Goal: Information Seeking & Learning: Check status

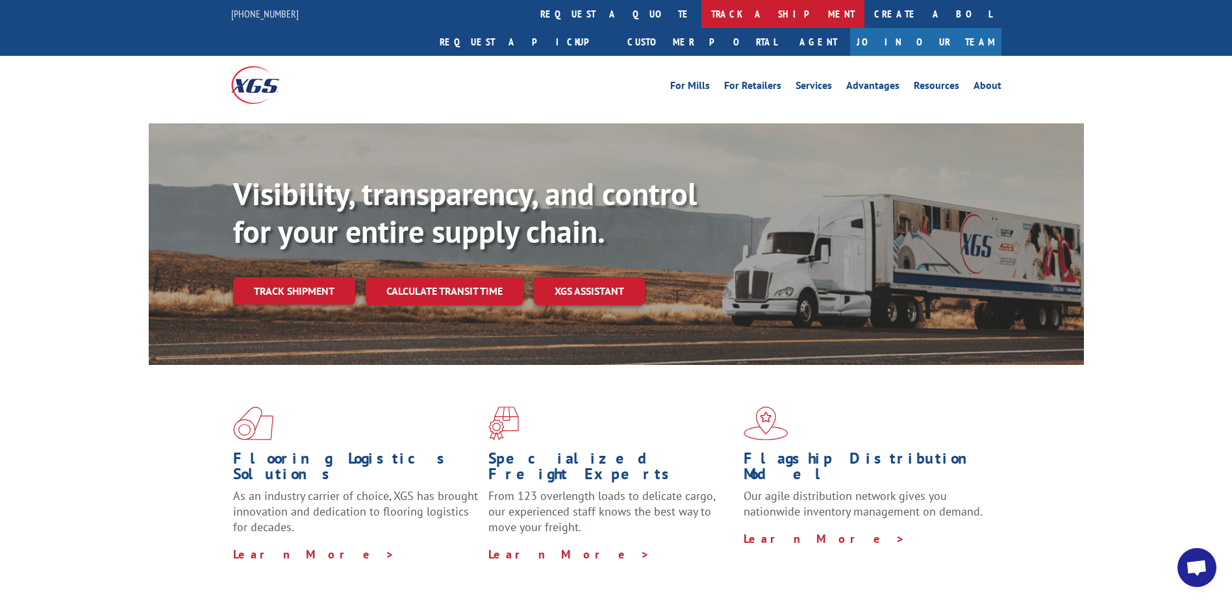
click at [701, 13] on link "track a shipment" at bounding box center [782, 14] width 163 height 28
click at [701, 12] on link "track a shipment" at bounding box center [782, 14] width 163 height 28
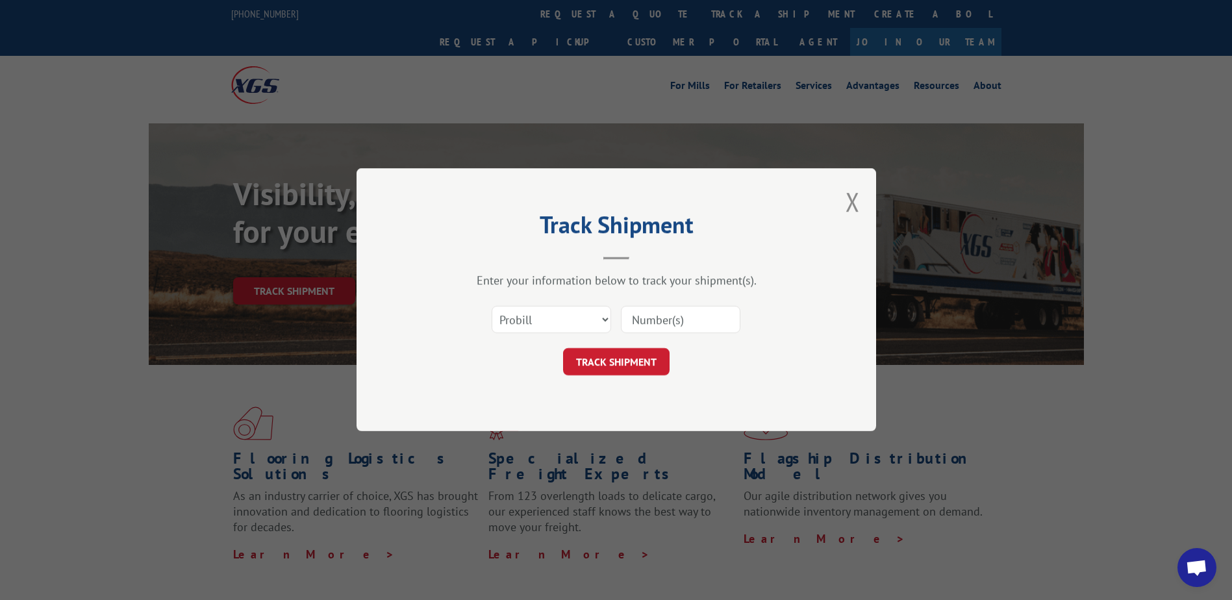
click at [680, 329] on input at bounding box center [681, 320] width 120 height 27
type input "33634954"
click at [611, 362] on button "TRACK SHIPMENT" at bounding box center [616, 362] width 107 height 27
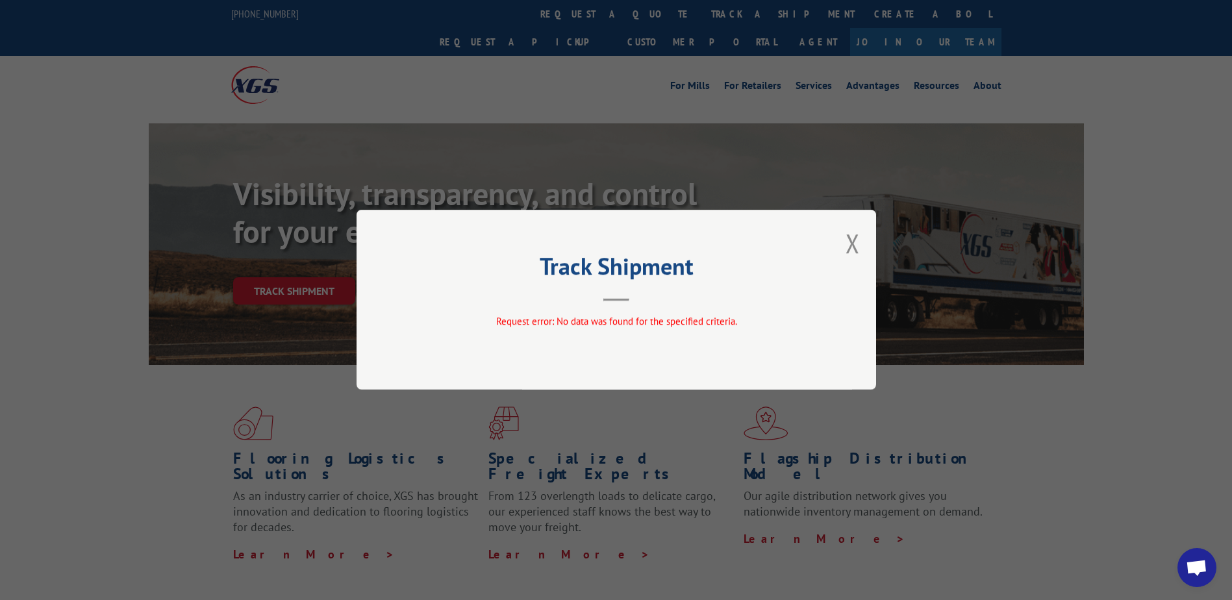
click at [845, 253] on div "Track Shipment Request error: No data was found for the specified criteria." at bounding box center [617, 300] width 520 height 180
click at [853, 249] on button "Close modal" at bounding box center [853, 243] width 14 height 34
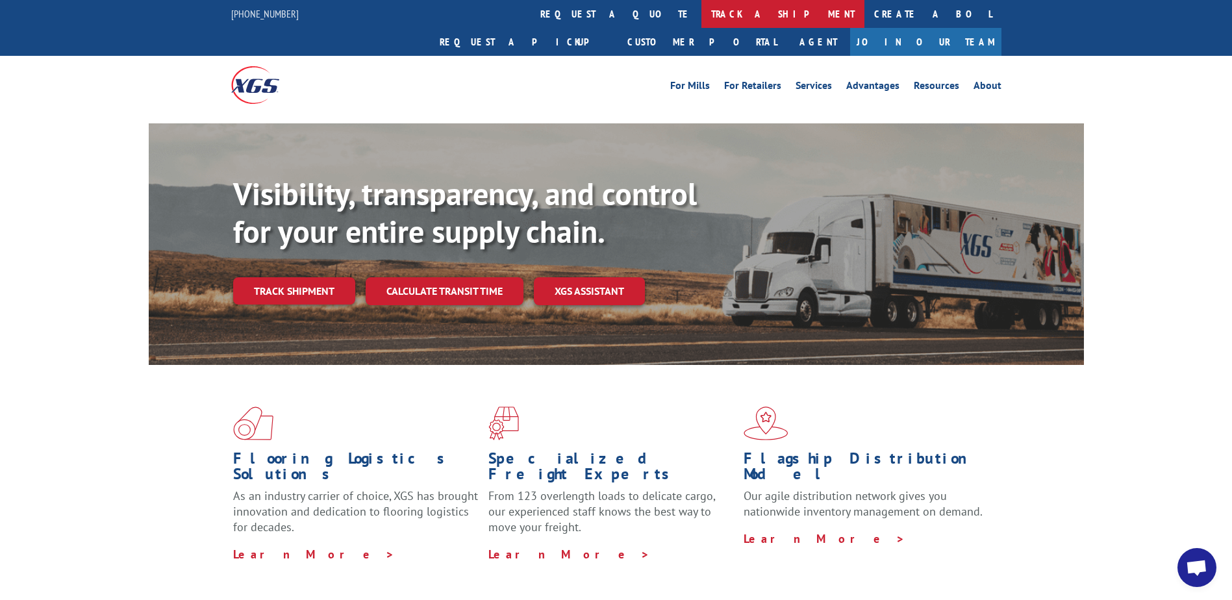
click at [701, 6] on link "track a shipment" at bounding box center [782, 14] width 163 height 28
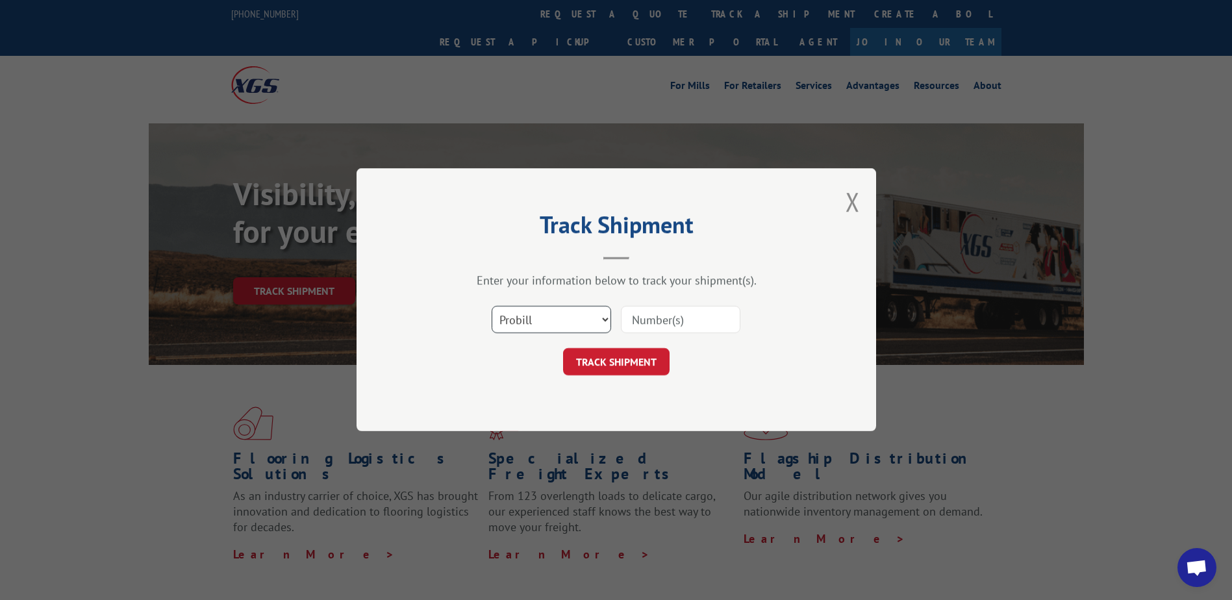
click at [567, 310] on select "Select category... Probill BOL PO" at bounding box center [552, 320] width 120 height 27
click at [669, 320] on input at bounding box center [681, 320] width 120 height 27
type input "17009445"
click at [604, 362] on button "TRACK SHIPMENT" at bounding box center [616, 362] width 107 height 27
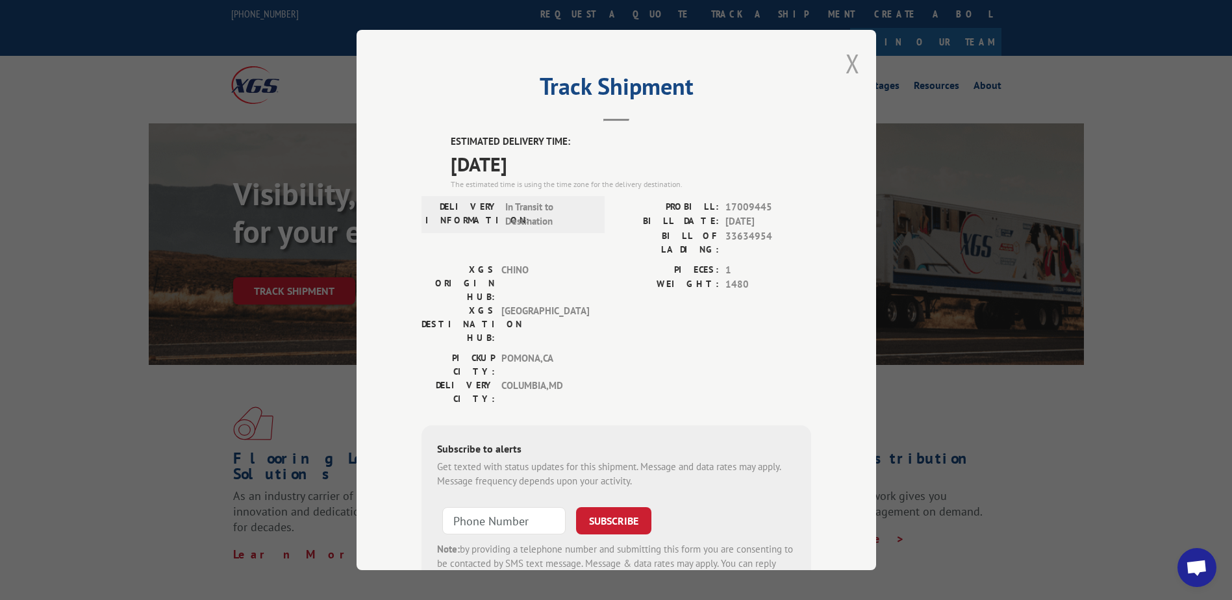
click at [848, 64] on button "Close modal" at bounding box center [853, 63] width 14 height 34
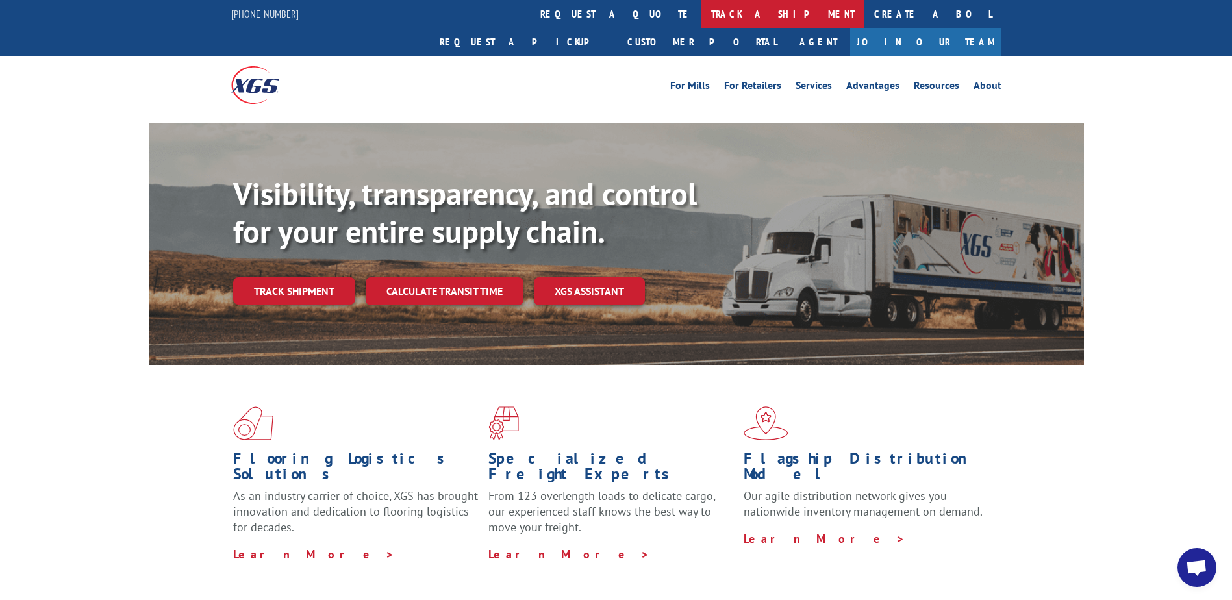
click at [701, 12] on link "track a shipment" at bounding box center [782, 14] width 163 height 28
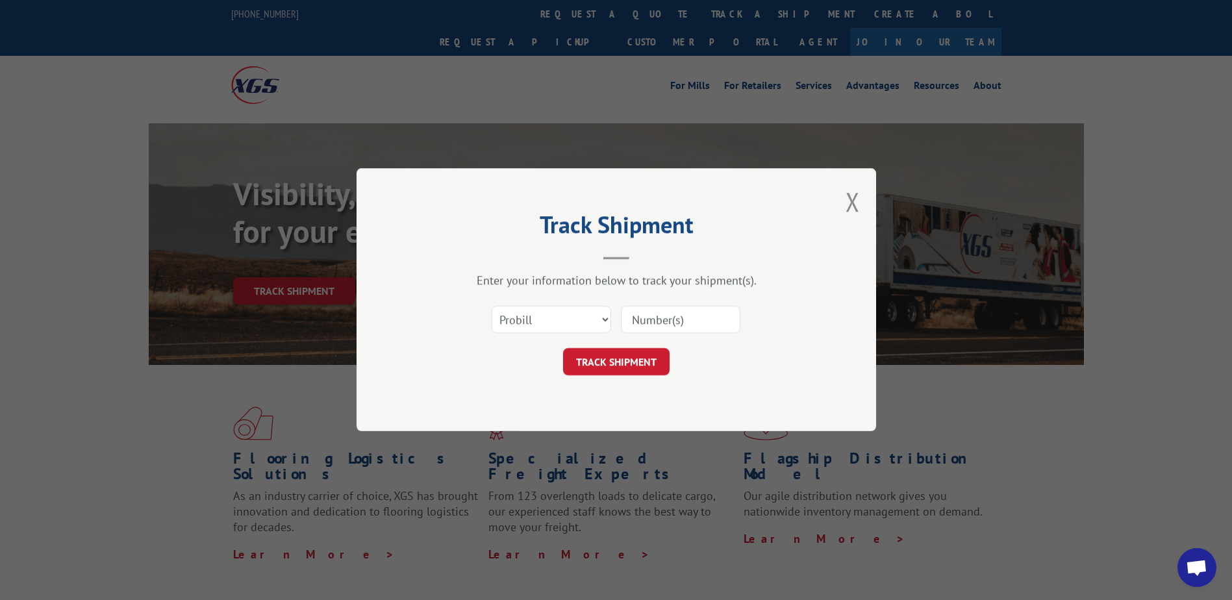
click at [676, 322] on input at bounding box center [681, 320] width 120 height 27
type input "33634954"
click at [633, 360] on button "TRACK SHIPMENT" at bounding box center [616, 362] width 107 height 27
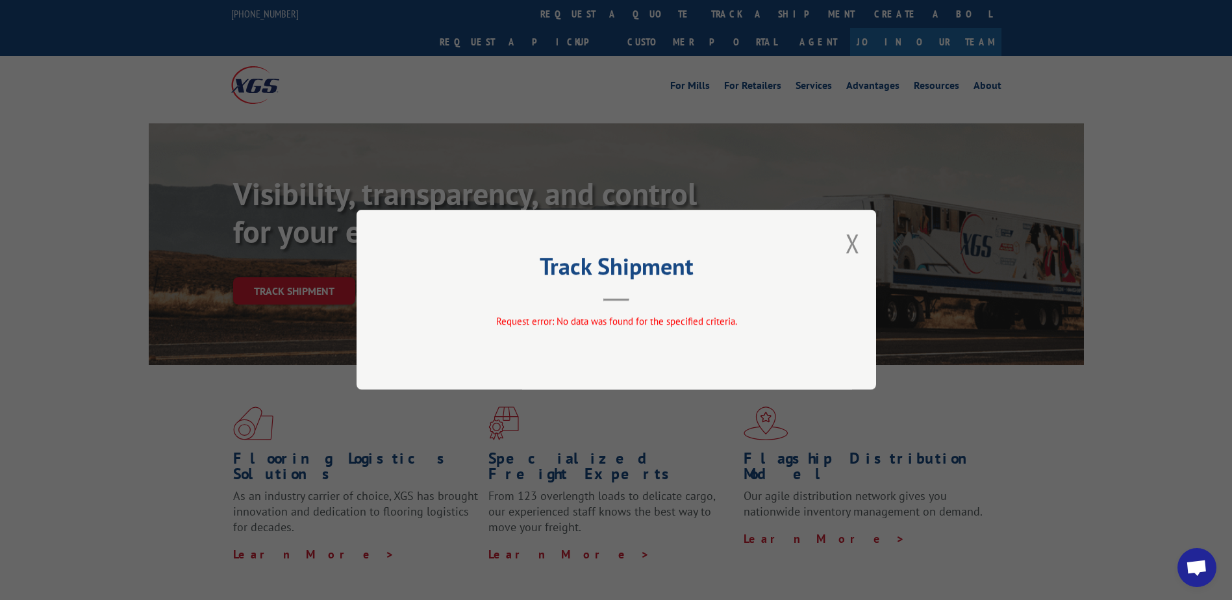
click at [845, 244] on div "Track Shipment Request error: No data was found for the specified criteria." at bounding box center [617, 300] width 520 height 180
click at [853, 247] on button "Close modal" at bounding box center [853, 243] width 14 height 34
